Goal: Task Accomplishment & Management: Manage account settings

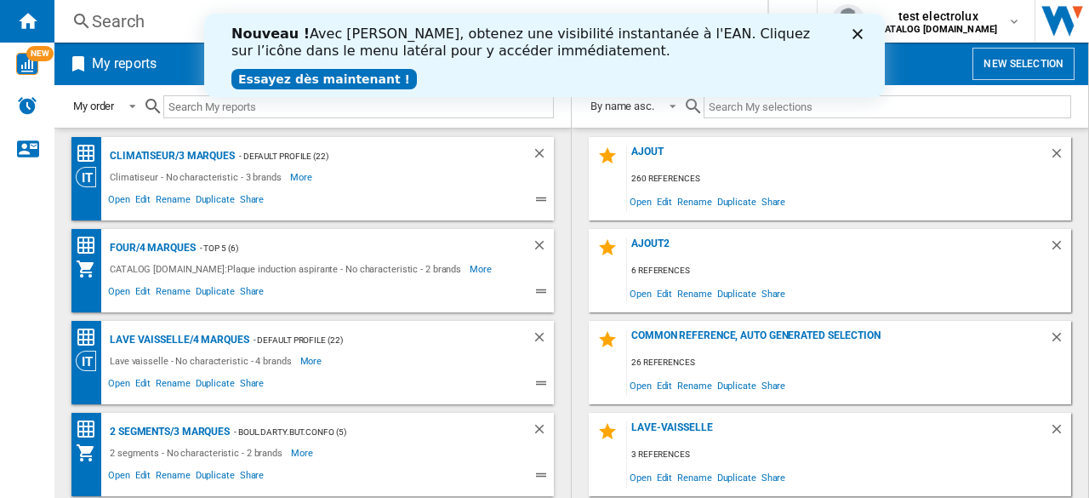
click at [858, 36] on icon "Fermer" at bounding box center [858, 34] width 10 height 10
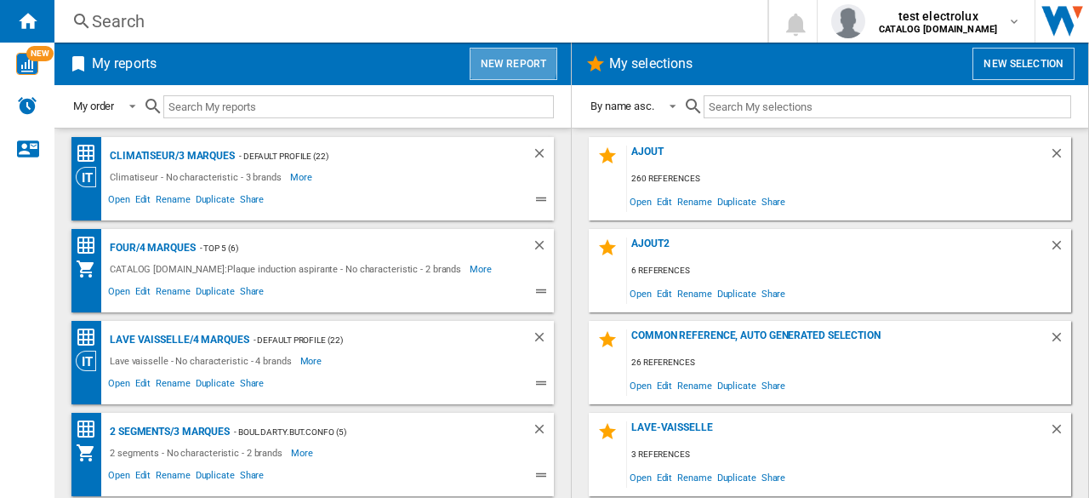
click at [505, 60] on button "New report" at bounding box center [514, 64] width 88 height 32
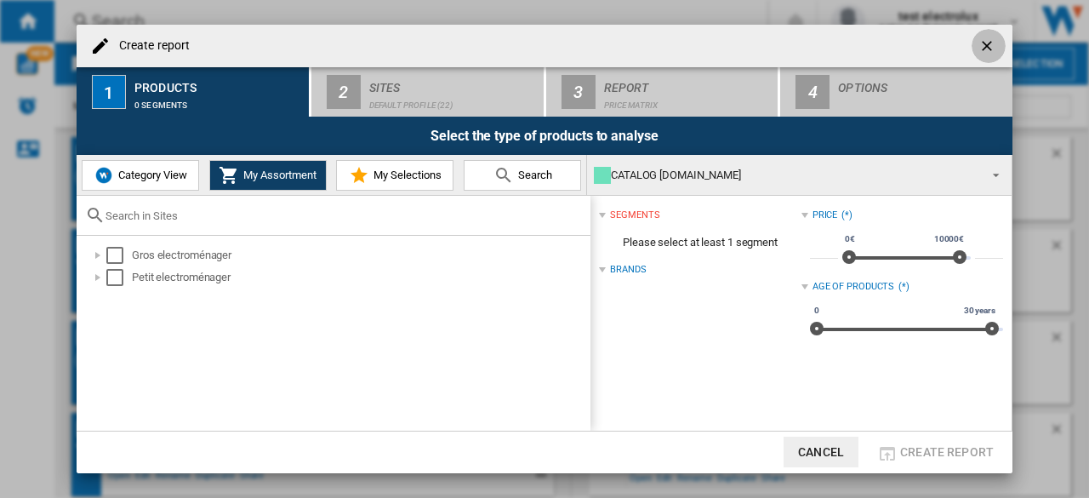
click at [982, 43] on ng-md-icon "getI18NText('BUTTONS.CLOSE_DIALOG')" at bounding box center [989, 47] width 20 height 20
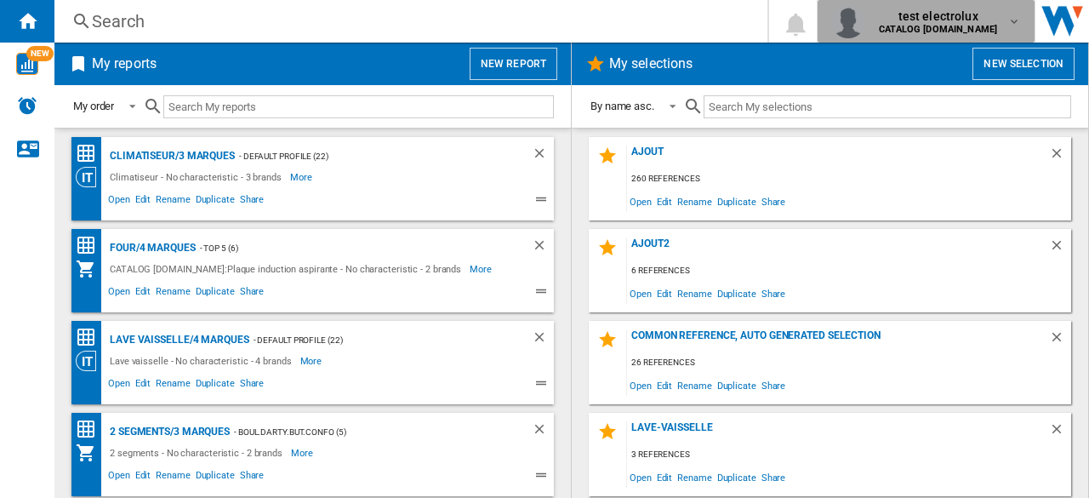
click at [1001, 25] on div "test electrolux CATALOG [DOMAIN_NAME]" at bounding box center [939, 21] width 135 height 27
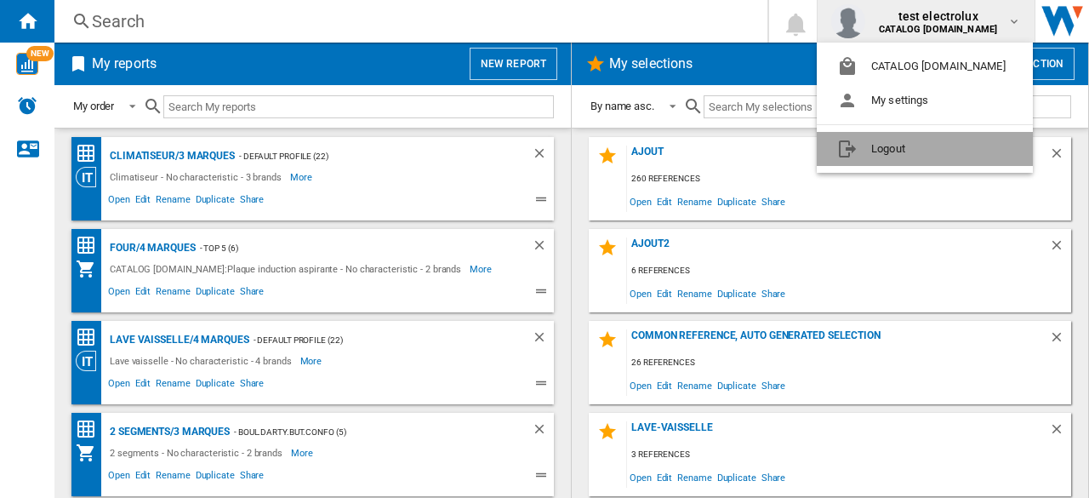
click at [892, 142] on button "Logout" at bounding box center [925, 149] width 216 height 34
